Goal: Book appointment/travel/reservation

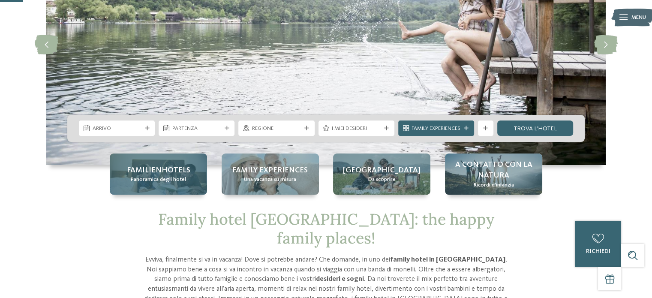
scroll to position [129, 0]
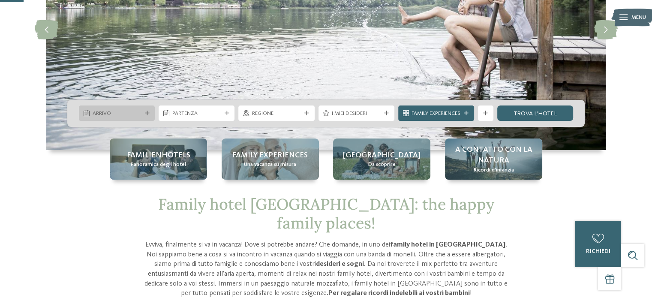
click at [145, 113] on icon at bounding box center [147, 113] width 5 height 5
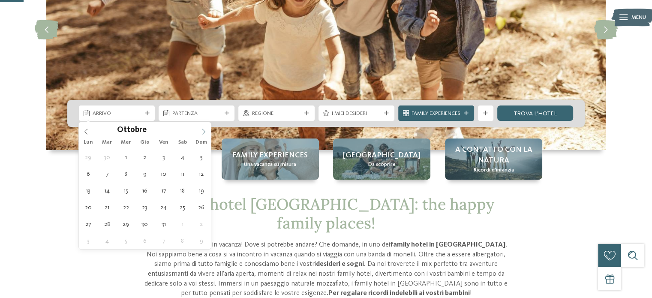
click at [202, 132] on icon at bounding box center [203, 132] width 6 height 6
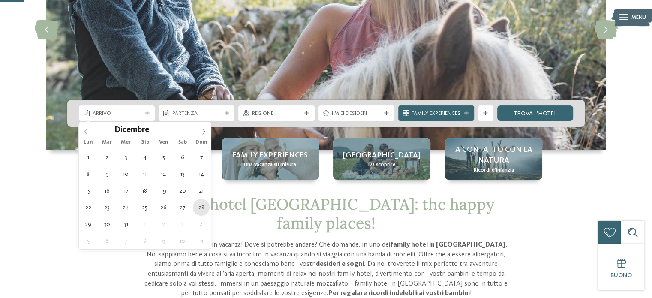
type div "28.12.2025"
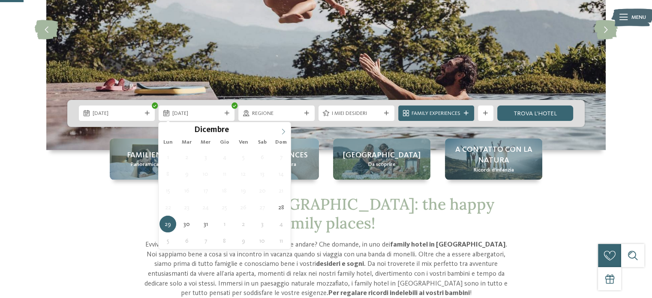
type input "****"
click at [283, 132] on icon at bounding box center [282, 132] width 3 height 6
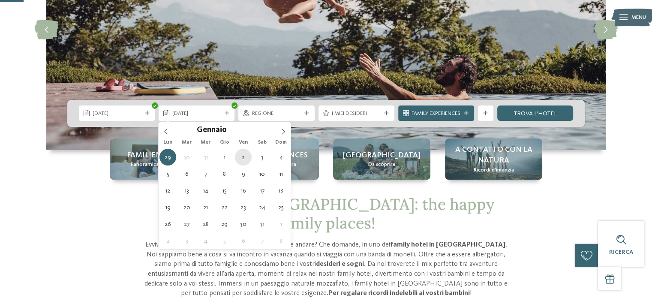
type div "02.01.2026"
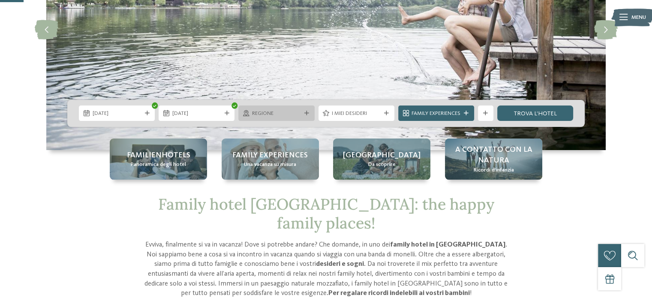
click at [252, 116] on span "Regione" at bounding box center [276, 114] width 49 height 8
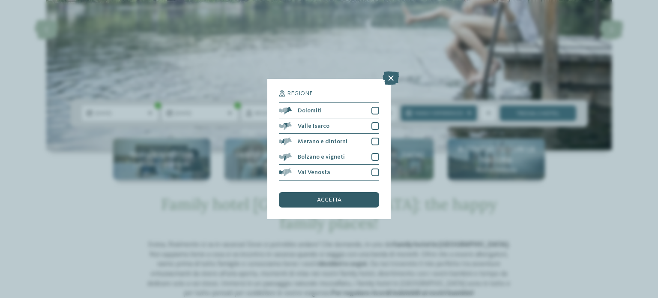
click at [332, 196] on div "accetta" at bounding box center [329, 199] width 100 height 15
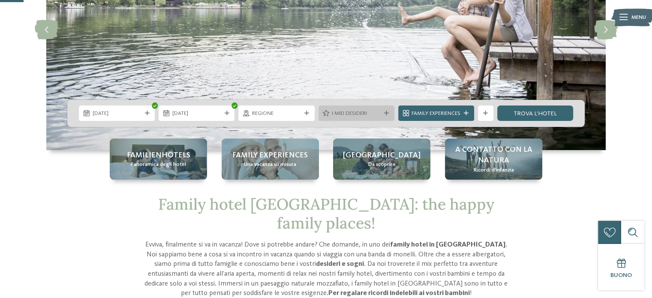
click at [359, 117] on span "I miei desideri" at bounding box center [356, 114] width 49 height 8
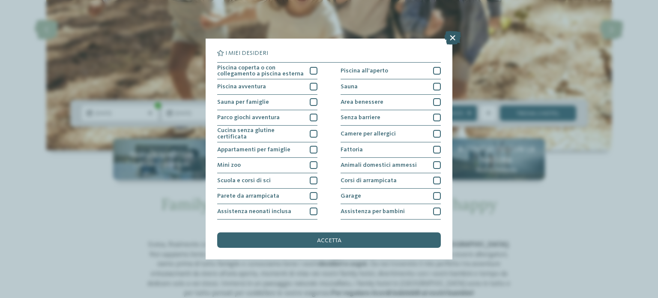
click at [450, 38] on icon at bounding box center [452, 38] width 17 height 14
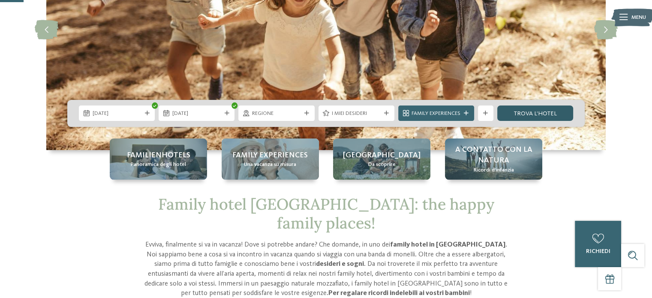
click at [532, 114] on link "trova l’hotel" at bounding box center [535, 112] width 76 height 15
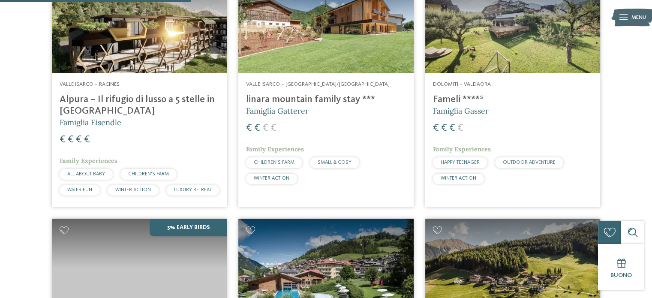
scroll to position [591, 0]
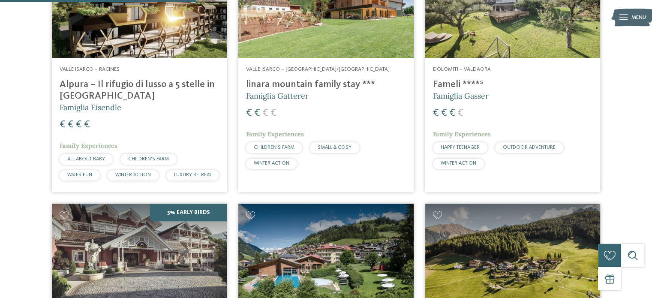
click at [286, 86] on h4 "linara mountain family stay ***" at bounding box center [325, 85] width 159 height 12
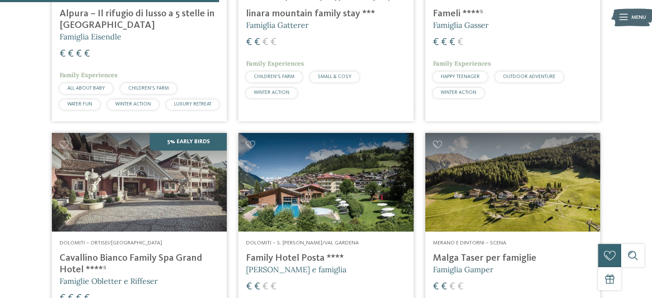
scroll to position [676, 0]
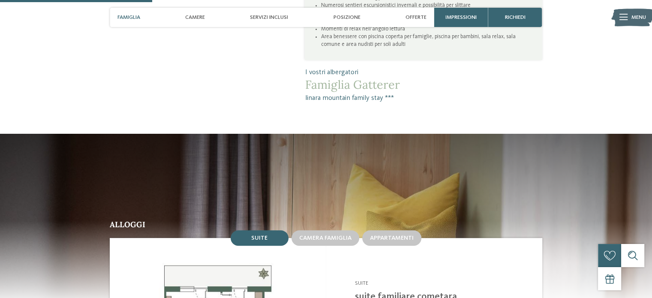
scroll to position [771, 0]
